Goal: Information Seeking & Learning: Learn about a topic

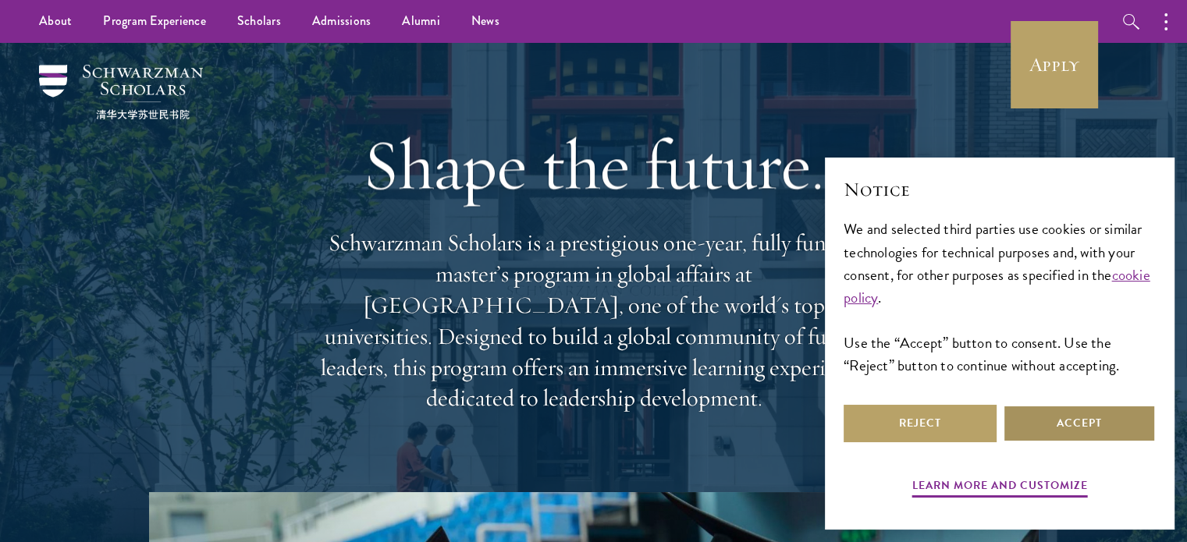
click at [1087, 429] on button "Accept" at bounding box center [1079, 423] width 153 height 37
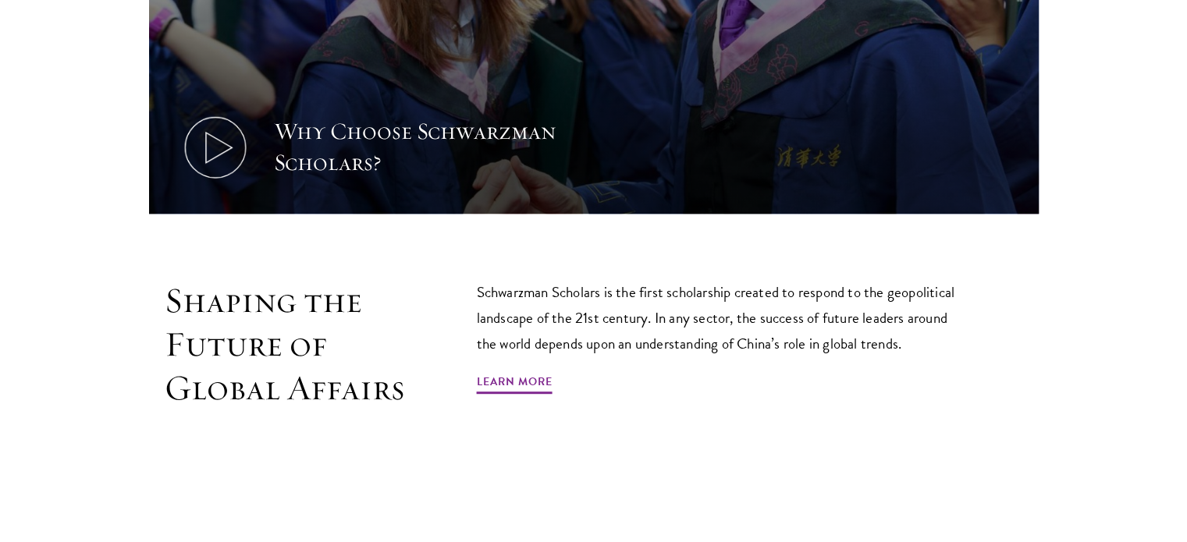
scroll to position [781, 0]
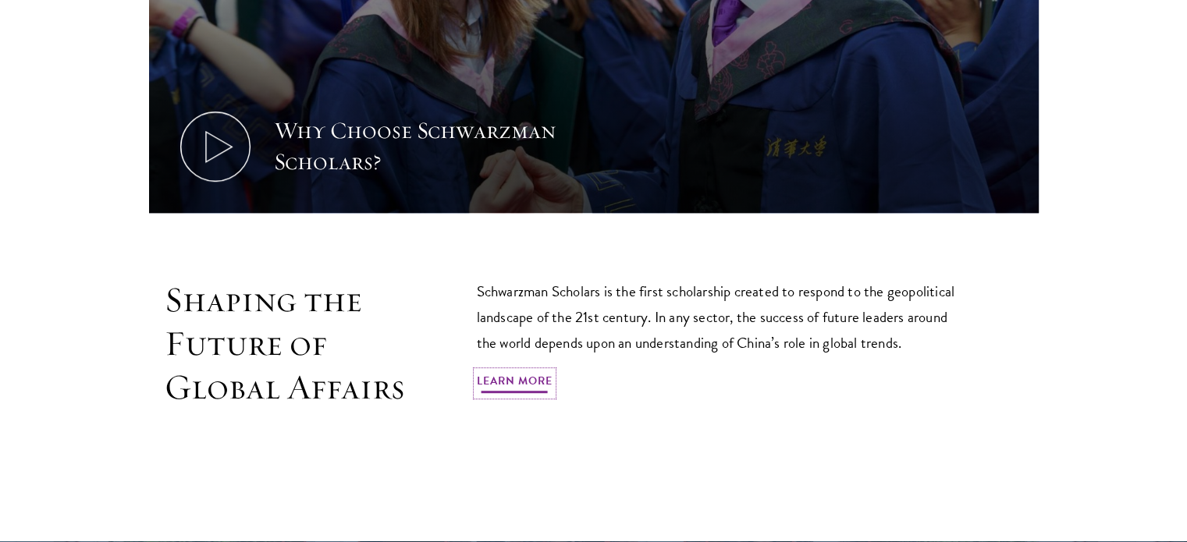
click at [525, 372] on link "Learn More" at bounding box center [515, 384] width 76 height 24
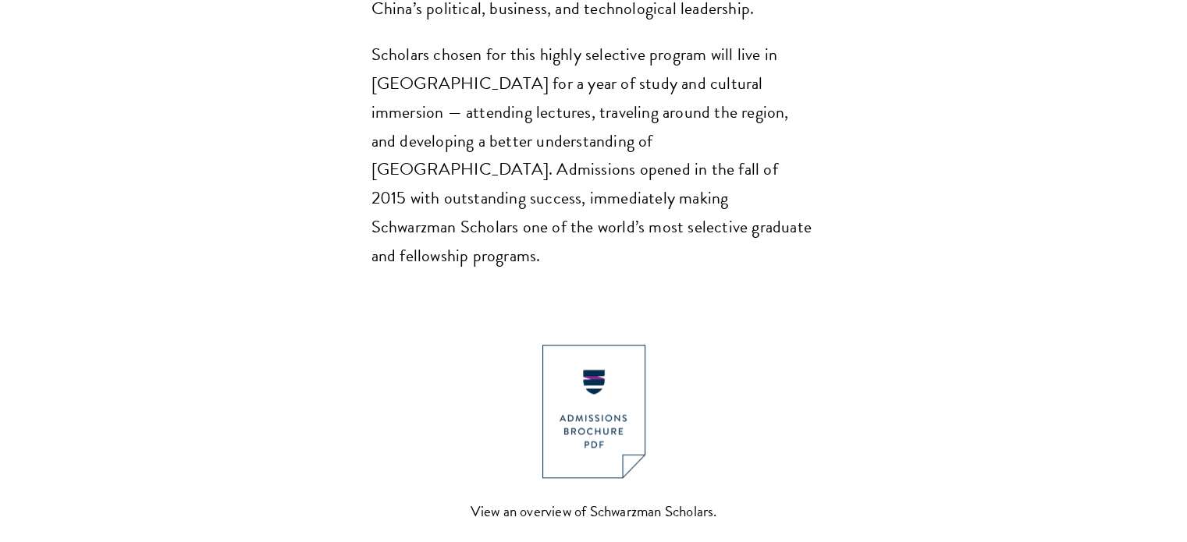
scroll to position [1483, 0]
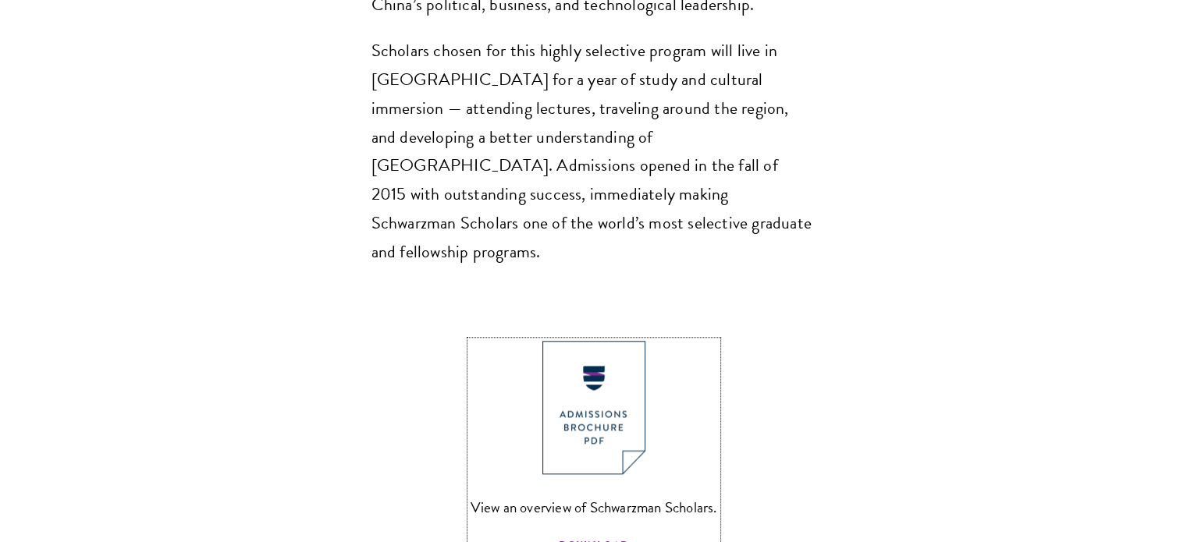
click at [590, 536] on span "DOWNLOAD" at bounding box center [594, 548] width 70 height 24
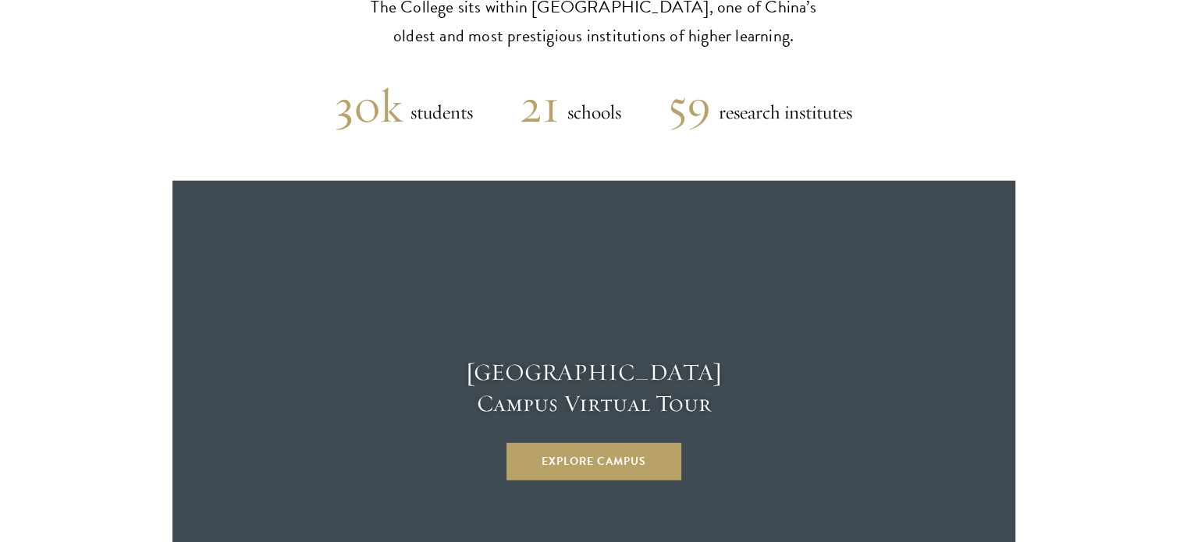
scroll to position [4059, 0]
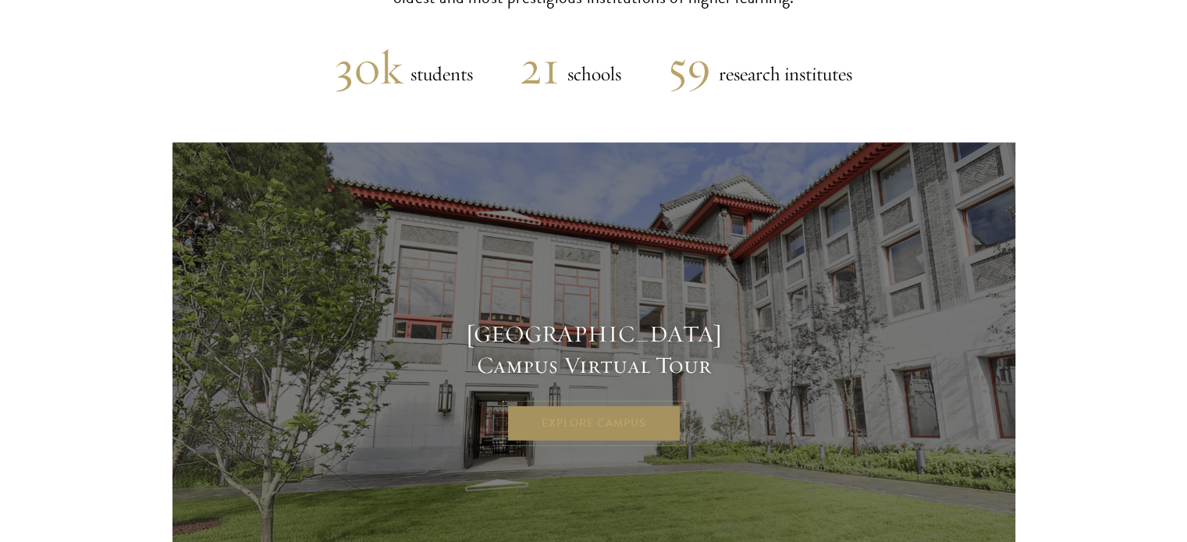
click at [596, 405] on link "Explore Campus" at bounding box center [594, 423] width 175 height 37
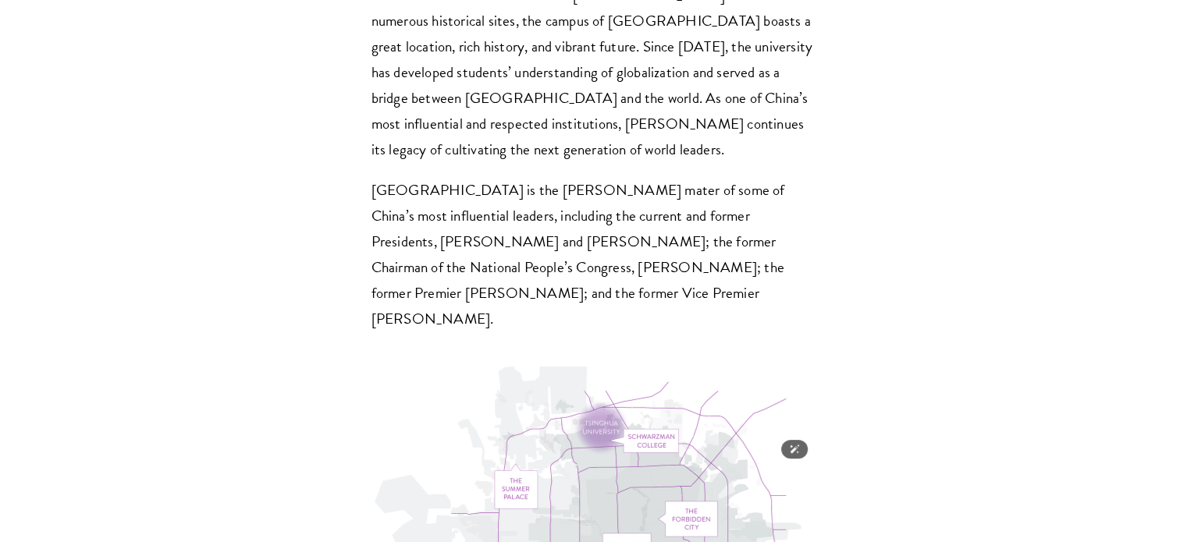
scroll to position [4761, 0]
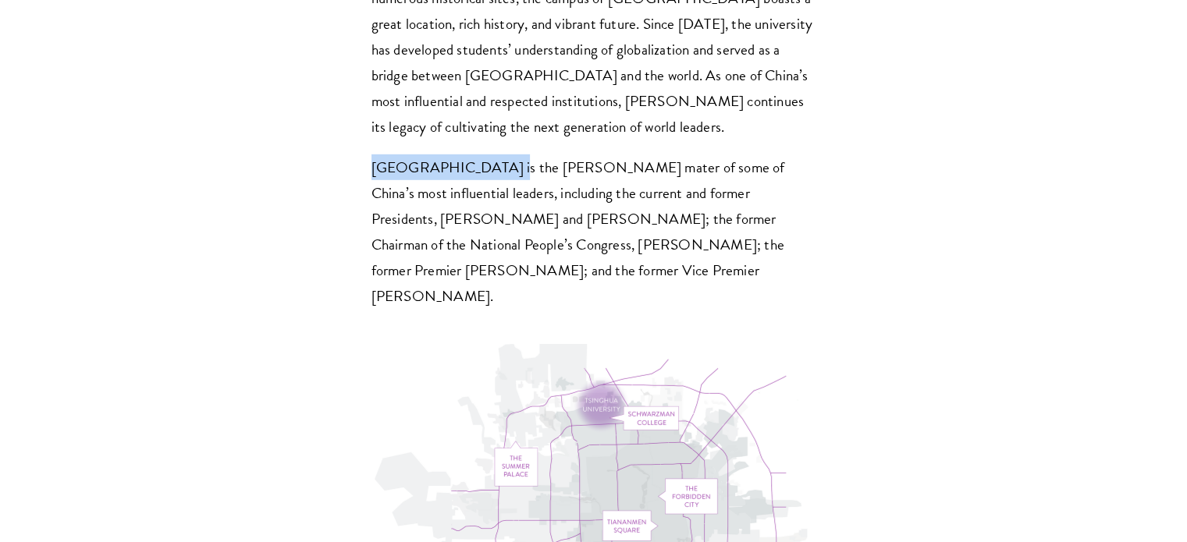
drag, startPoint x: 373, startPoint y: 16, endPoint x: 485, endPoint y: 25, distance: 112.7
click at [485, 155] on p "Tsinghua University is the alma mater of some of China’s most influential leade…" at bounding box center [594, 232] width 445 height 155
copy p "Tsinghua University"
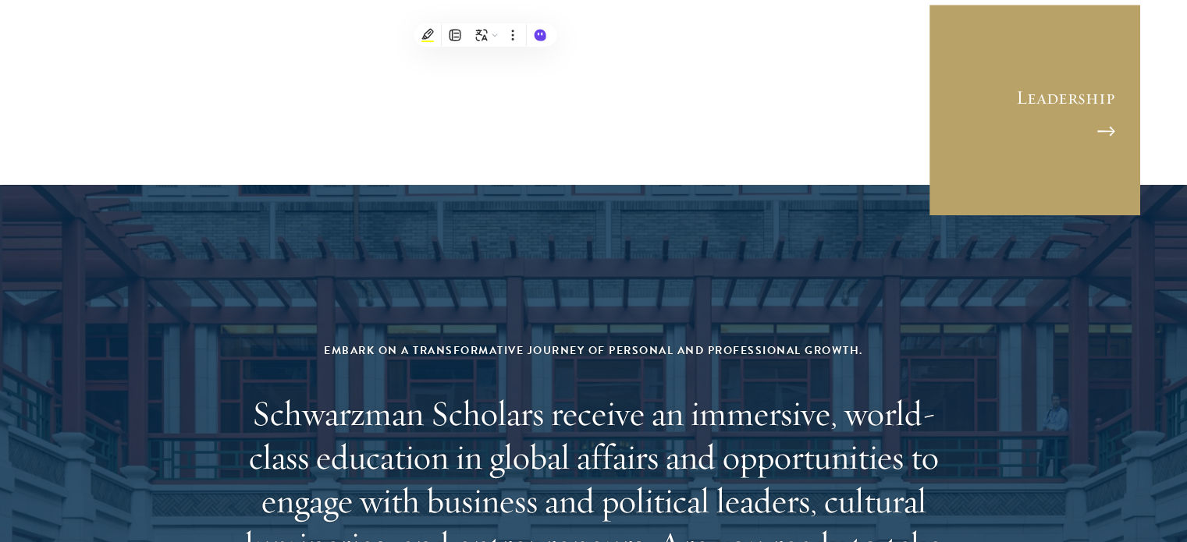
scroll to position [6244, 0]
